Goal: Find specific page/section: Find specific page/section

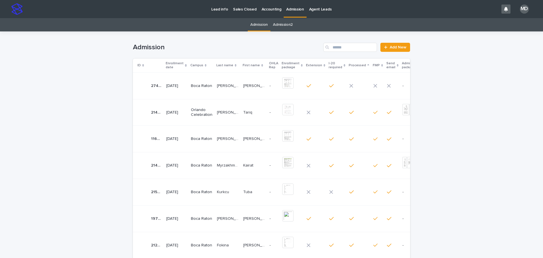
drag, startPoint x: 0, startPoint y: 0, endPoint x: 459, endPoint y: 129, distance: 476.7
click at [459, 129] on div "Loading... Saving… Loading... Saving… Admission Add New ID Enrollment date Camp…" at bounding box center [271, 208] width 543 height 355
click at [476, 143] on div "Loading... Saving… Loading... Saving… Admission Add New ID Enrollment date Camp…" at bounding box center [271, 208] width 543 height 355
click at [341, 46] on input "Search" at bounding box center [350, 47] width 54 height 9
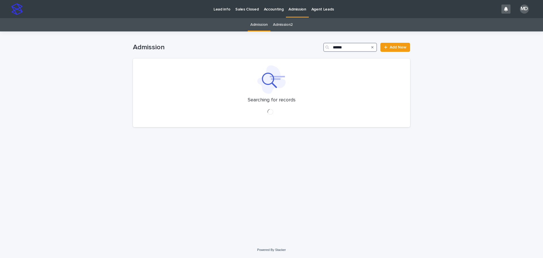
type input "******"
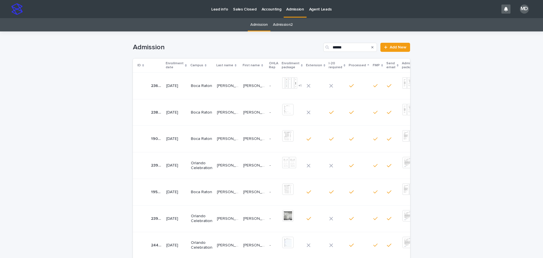
click at [198, 192] on p "Boca Raton" at bounding box center [202, 192] width 22 height 5
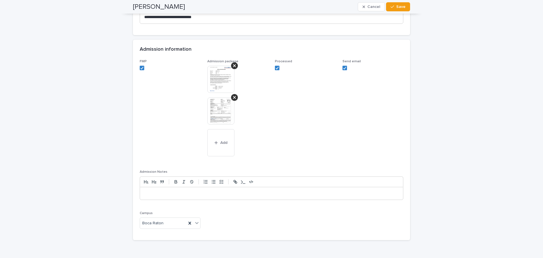
scroll to position [498, 0]
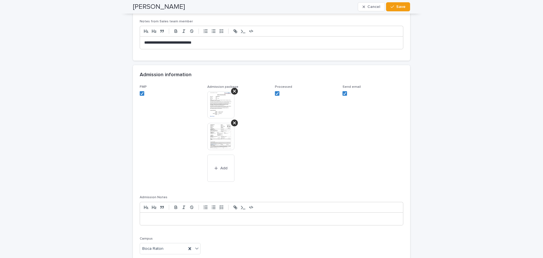
click at [222, 132] on img at bounding box center [220, 136] width 27 height 27
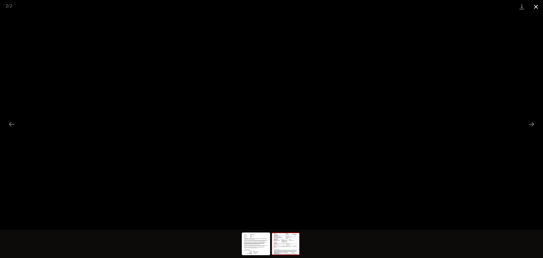
click at [539, 6] on button "Close gallery" at bounding box center [536, 6] width 14 height 13
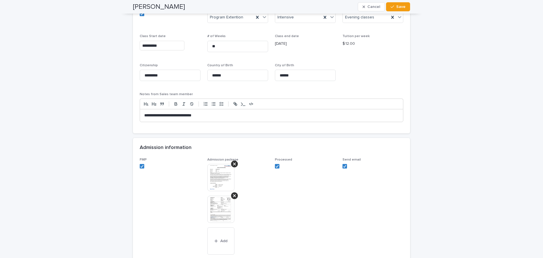
scroll to position [357, 0]
